Goal: Find specific page/section: Find specific page/section

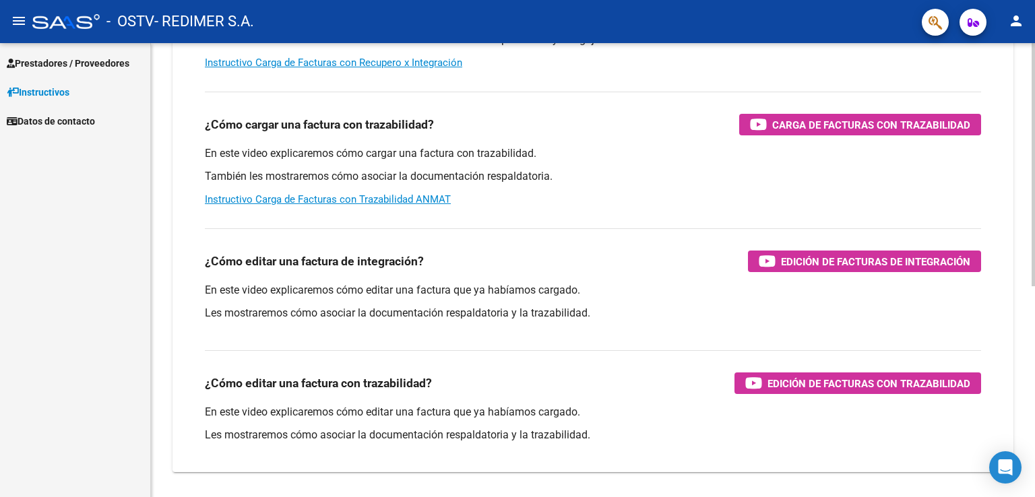
scroll to position [395, 0]
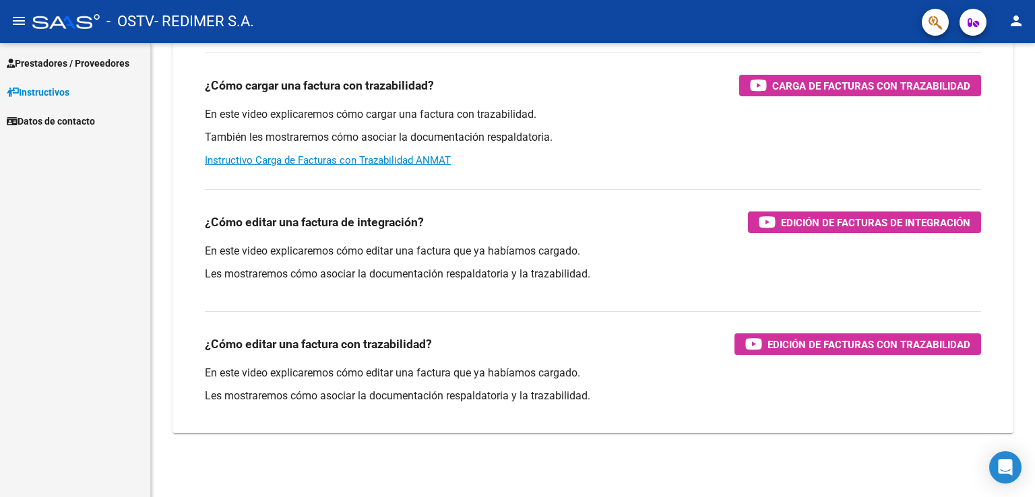
click at [99, 59] on span "Prestadores / Proveedores" at bounding box center [68, 63] width 123 height 15
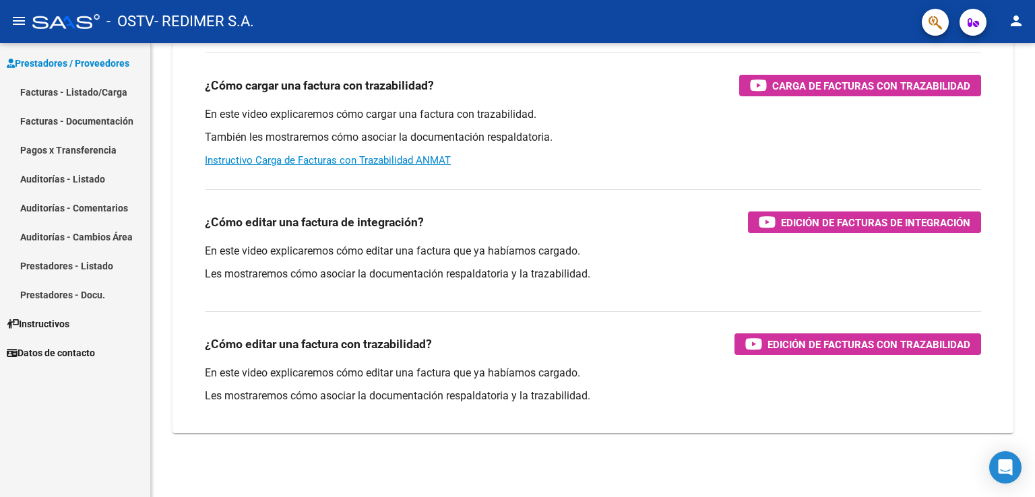
click at [94, 149] on link "Pagos x Transferencia" at bounding box center [75, 149] width 150 height 29
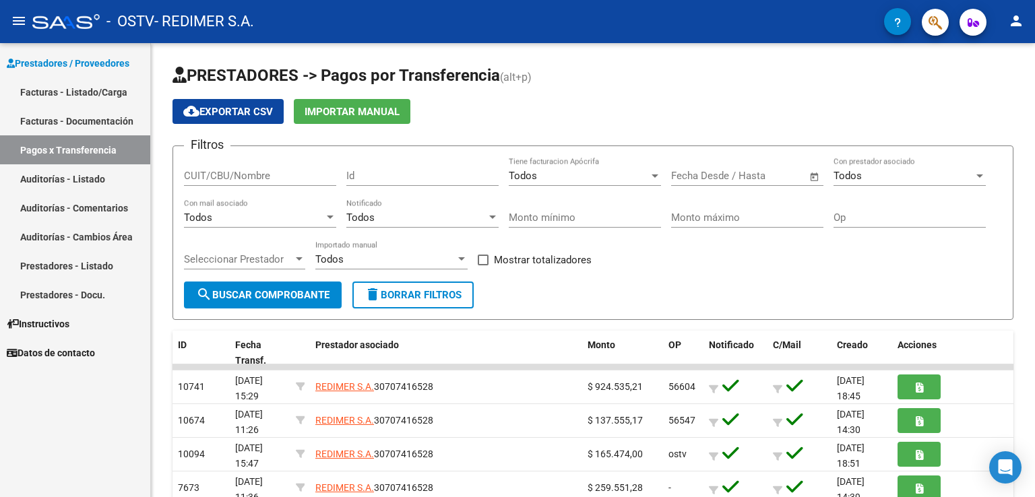
click at [96, 118] on link "Facturas - Documentación" at bounding box center [75, 120] width 150 height 29
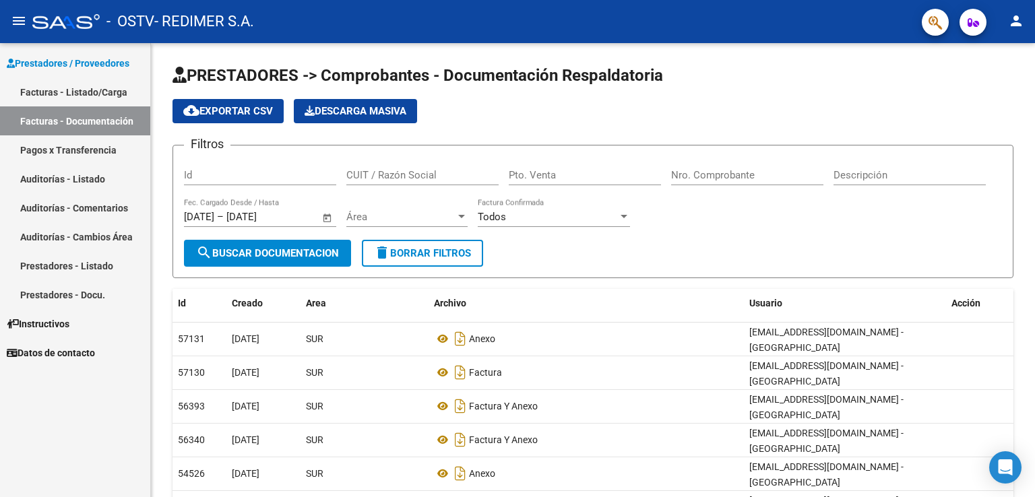
click at [102, 86] on link "Facturas - Listado/Carga" at bounding box center [75, 91] width 150 height 29
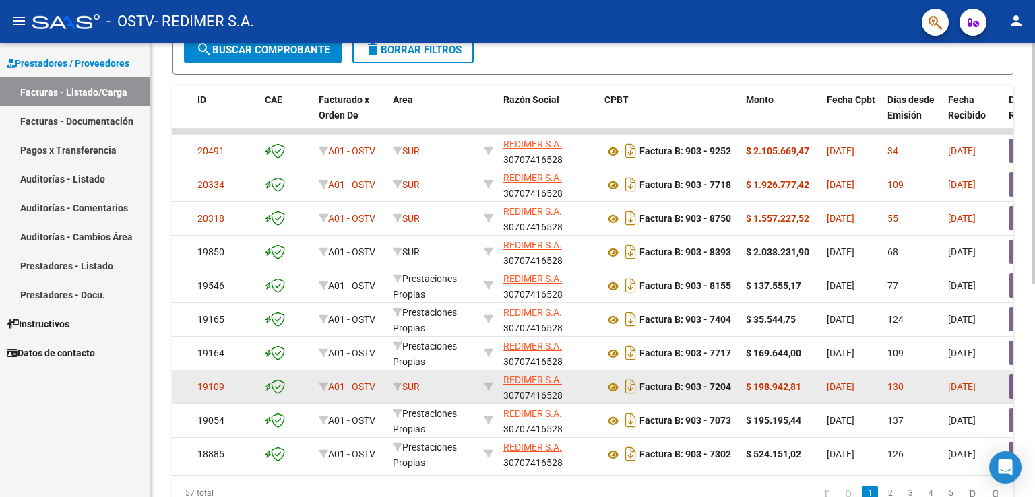
scroll to position [401, 0]
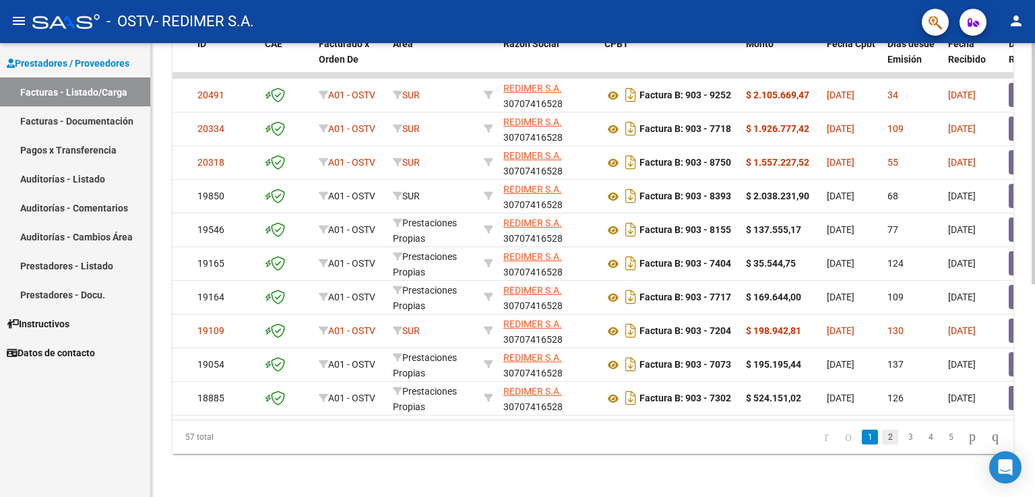
click at [882, 440] on link "2" at bounding box center [890, 437] width 16 height 15
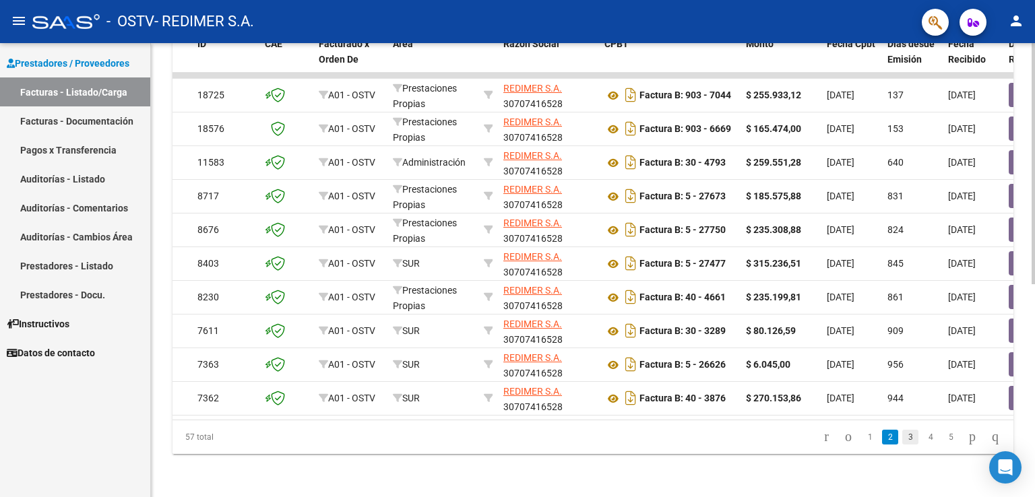
click at [902, 440] on link "3" at bounding box center [910, 437] width 16 height 15
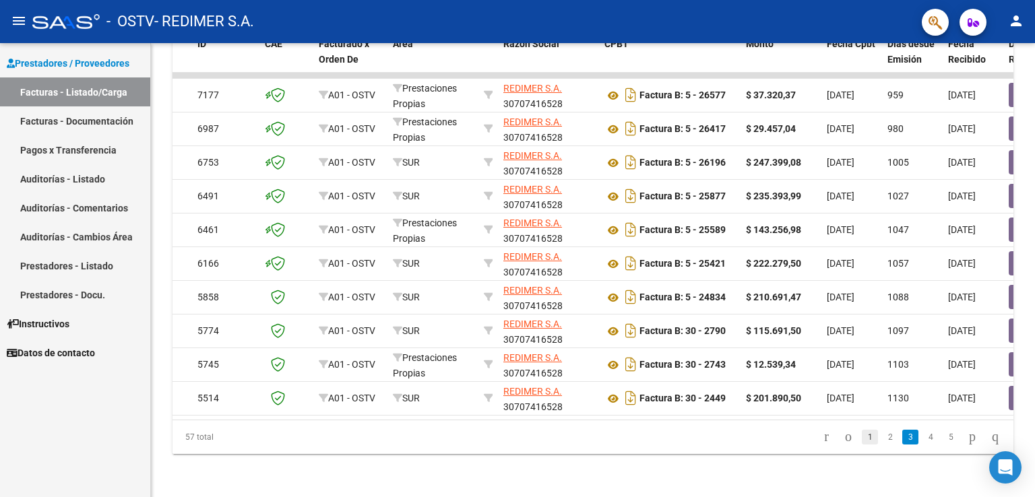
click at [861, 432] on link "1" at bounding box center [869, 437] width 16 height 15
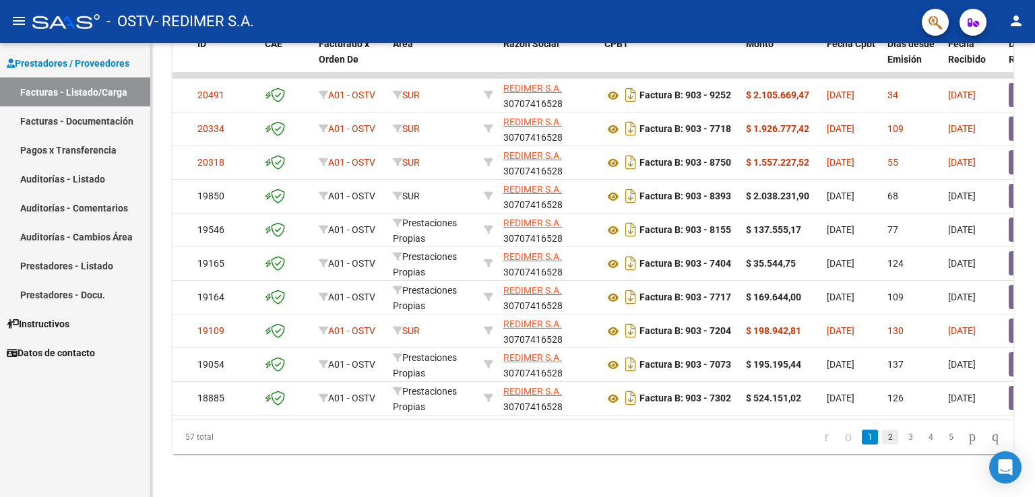
click at [882, 436] on link "2" at bounding box center [890, 437] width 16 height 15
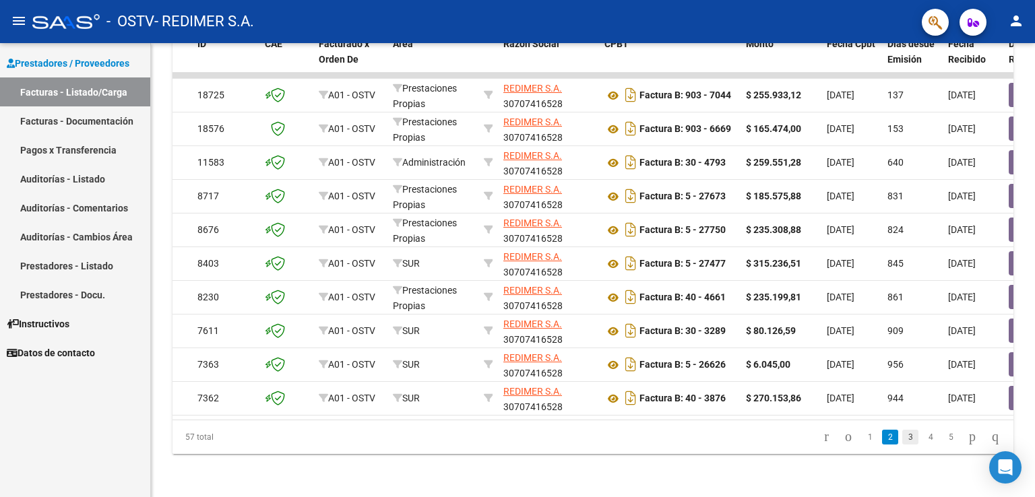
click at [902, 440] on link "3" at bounding box center [910, 437] width 16 height 15
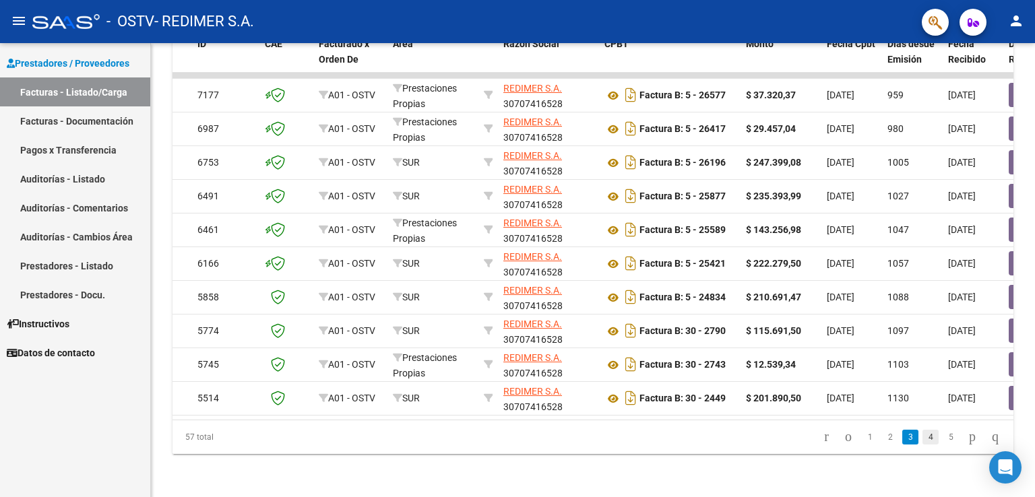
click at [922, 436] on link "4" at bounding box center [930, 437] width 16 height 15
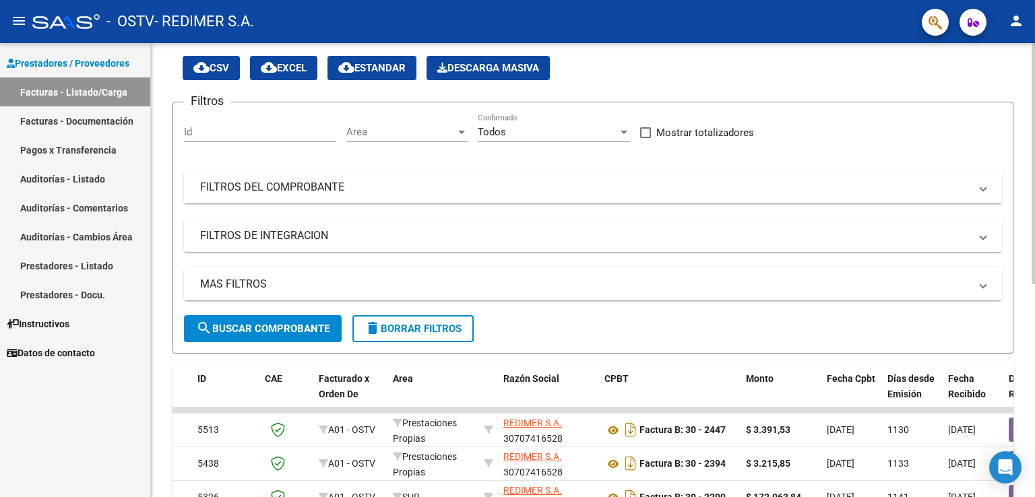
scroll to position [135, 0]
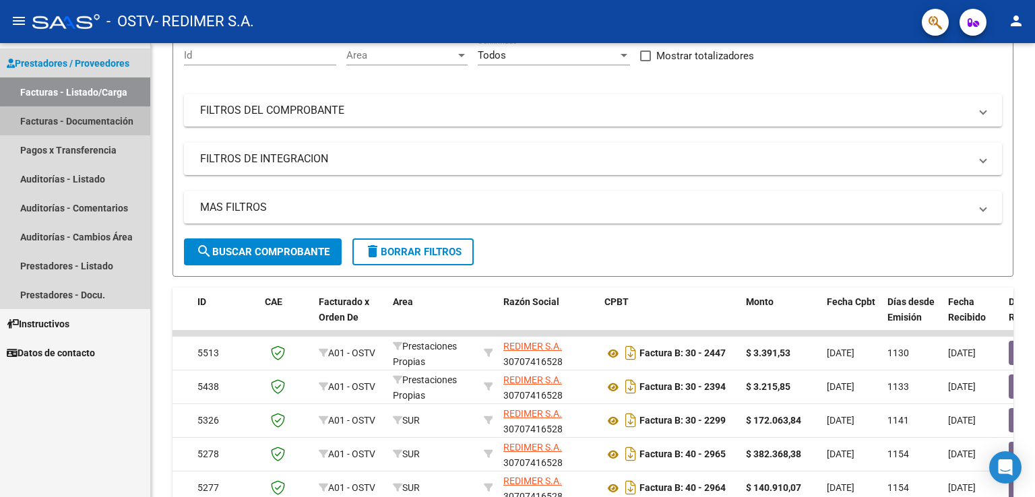
click at [90, 122] on link "Facturas - Documentación" at bounding box center [75, 120] width 150 height 29
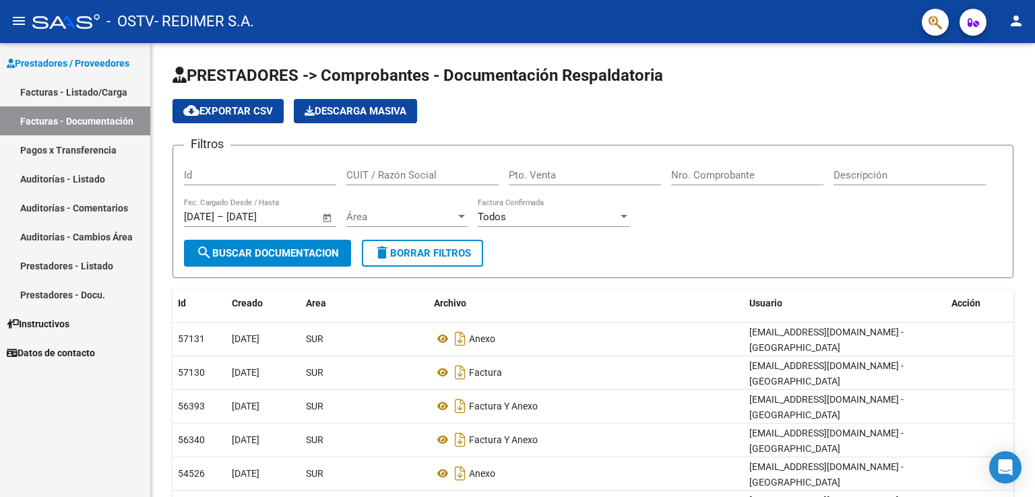
click at [1016, 20] on mat-icon "person" at bounding box center [1016, 21] width 16 height 16
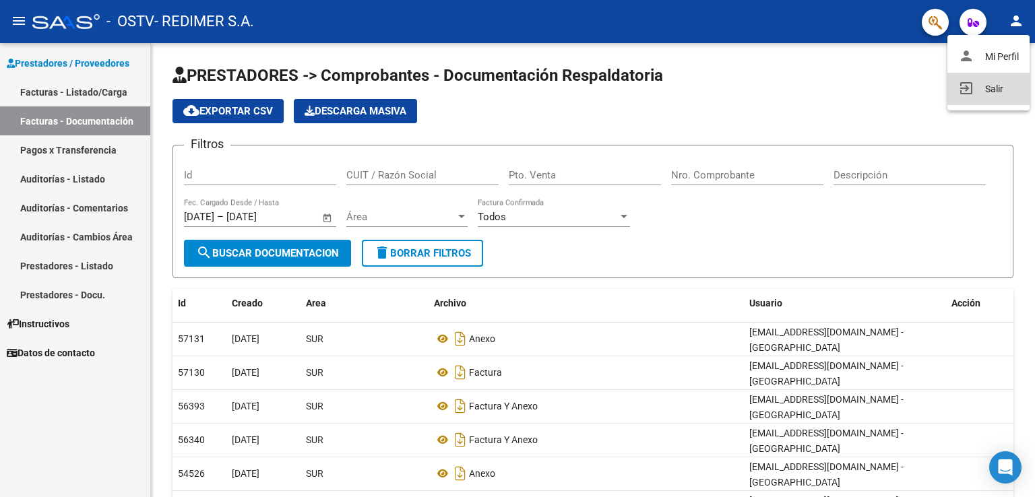
click at [980, 84] on button "exit_to_app Salir" at bounding box center [988, 89] width 82 height 32
